Goal: Find specific page/section: Find specific page/section

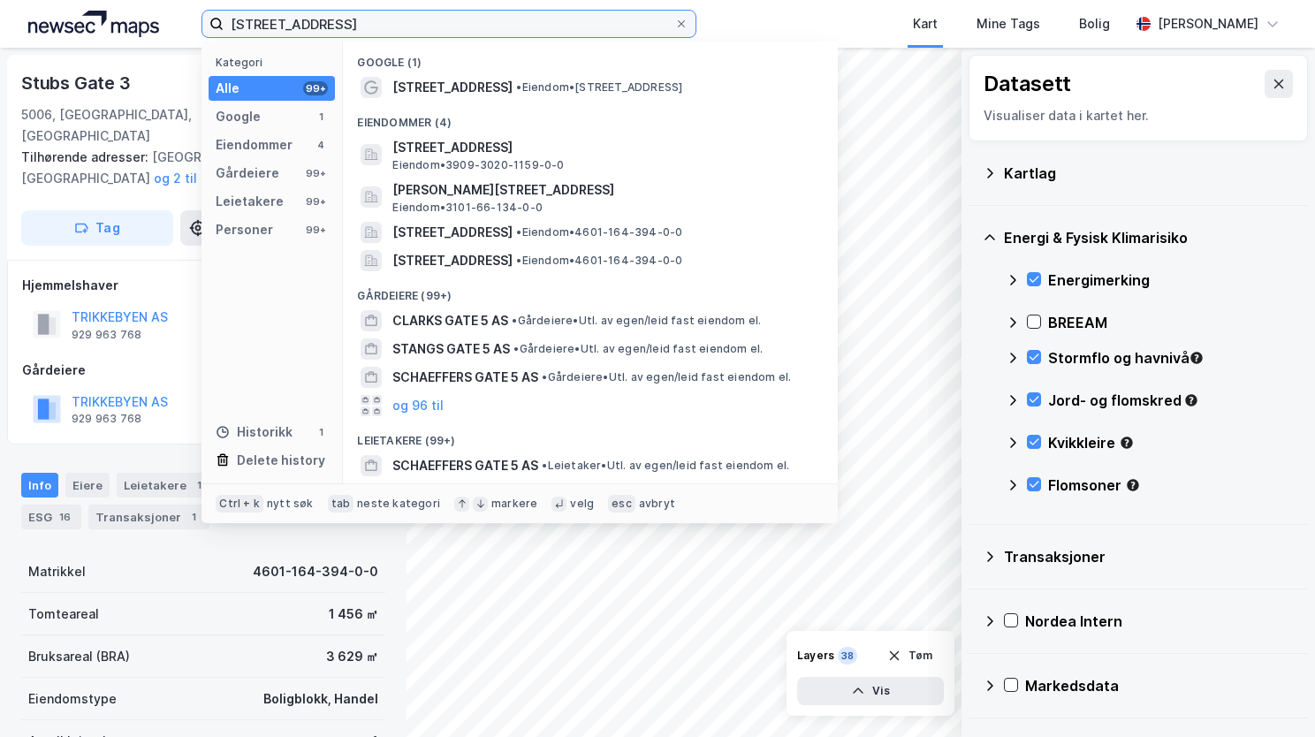
drag, startPoint x: 348, startPoint y: 27, endPoint x: 188, endPoint y: 39, distance: 160.4
click at [188, 39] on div "[STREET_ADDRESS] Kategori Alle 99+ Google 1 Eiendommer 4 Gårdeiere 99+ Leietake…" at bounding box center [657, 24] width 1315 height 48
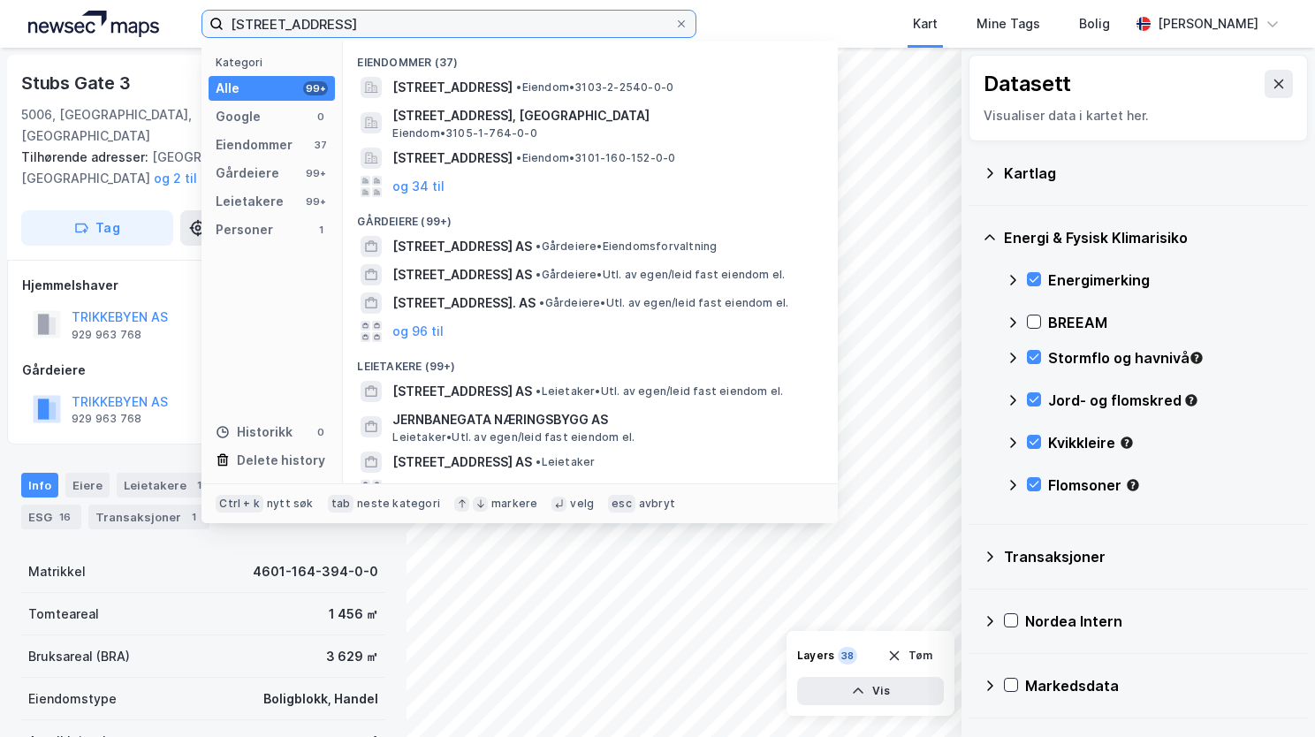
click at [345, 26] on input "[STREET_ADDRESS]" at bounding box center [449, 24] width 451 height 27
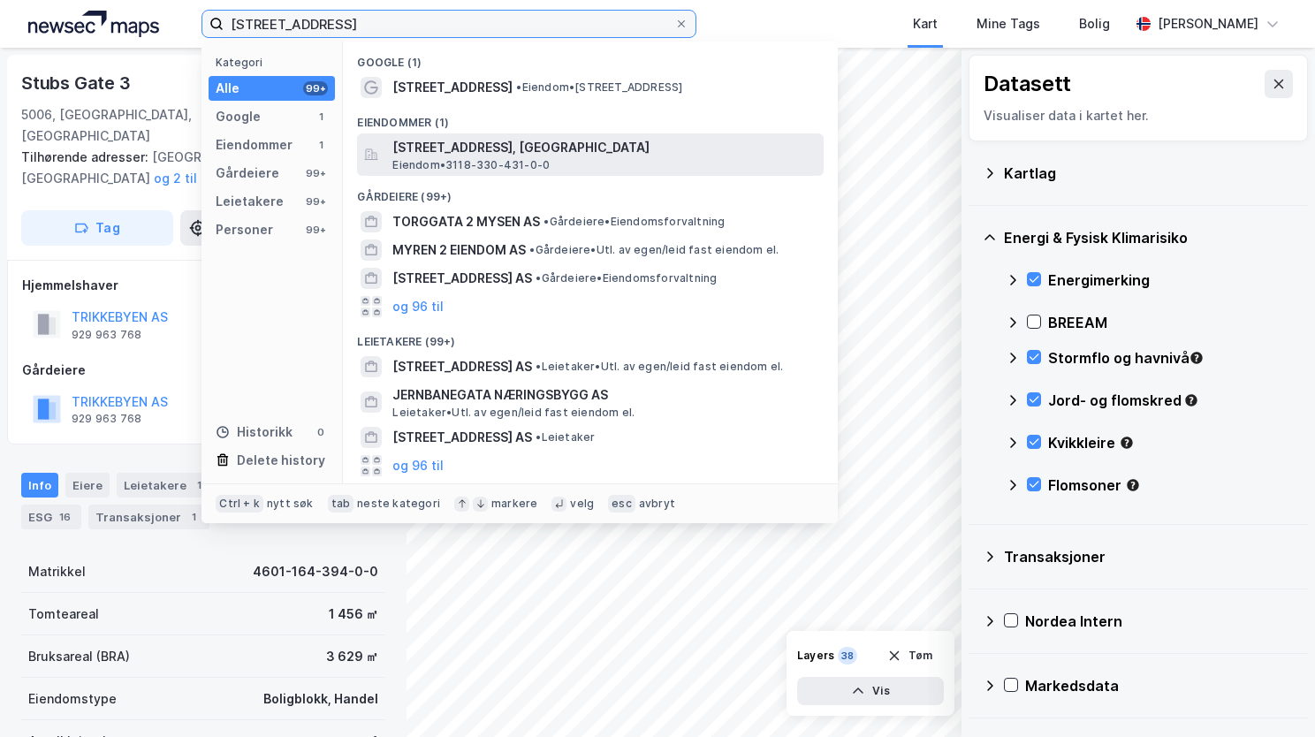
type input "[STREET_ADDRESS]"
click at [421, 171] on span "Eiendom • 3118-330-431-0-0" at bounding box center [470, 165] width 157 height 14
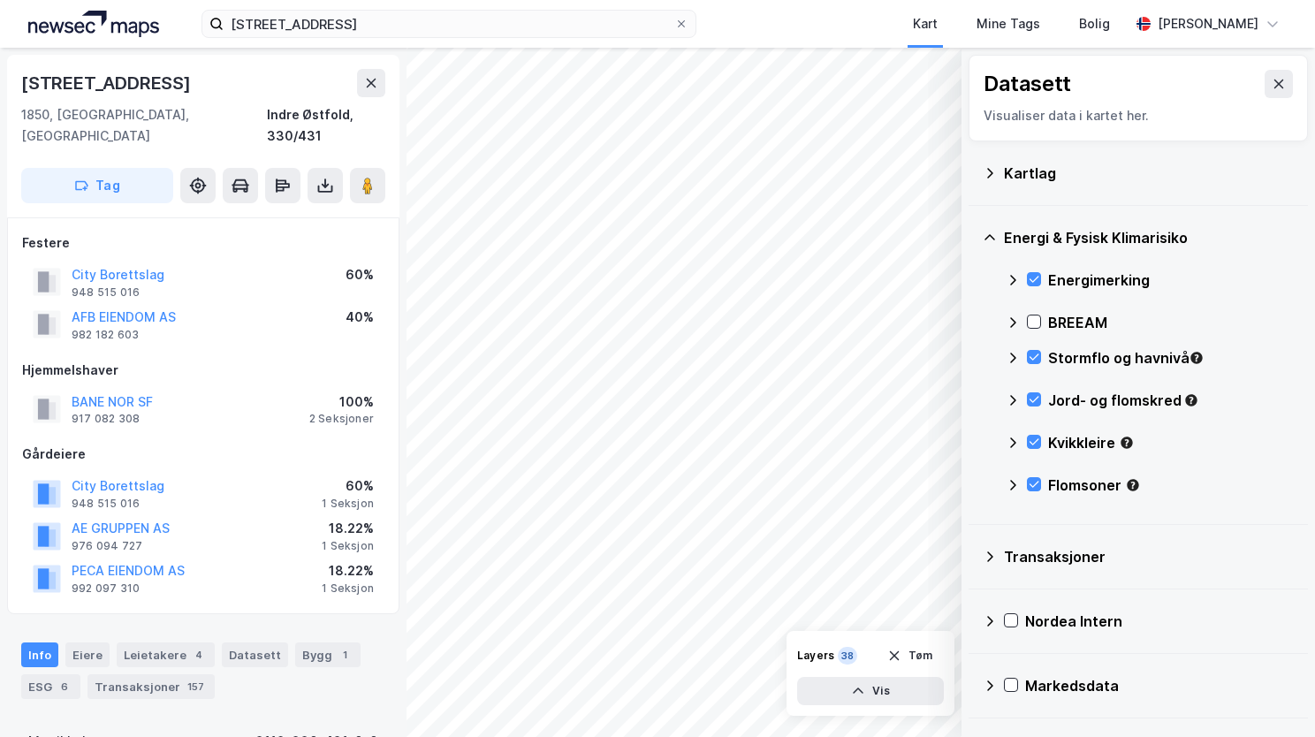
click at [12, 62] on div "[STREET_ADDRESS] 1850, [GEOGRAPHIC_DATA], [GEOGRAPHIC_DATA], 330/431 Tag" at bounding box center [203, 136] width 392 height 163
